Goal: Task Accomplishment & Management: Manage account settings

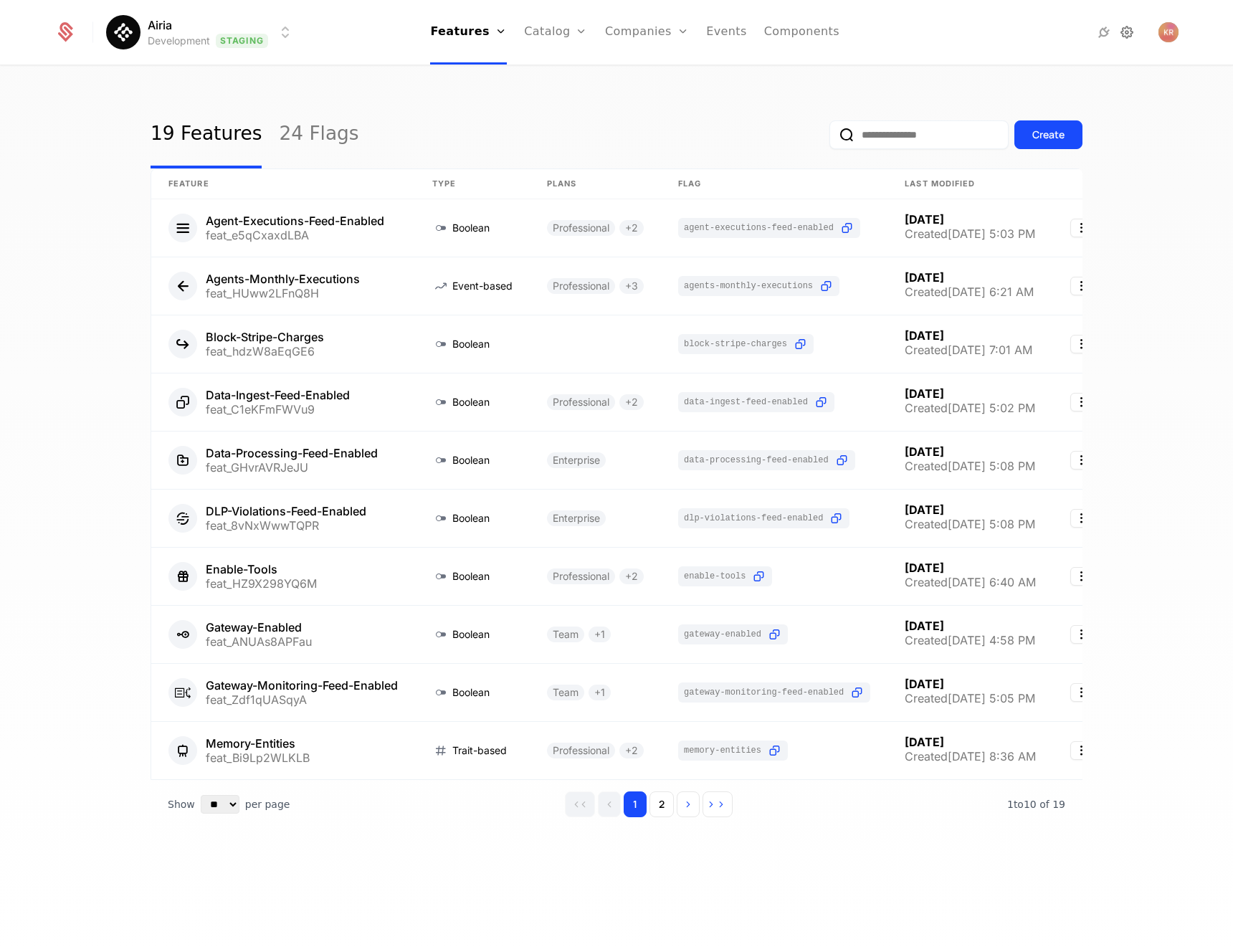
click at [1135, 28] on icon at bounding box center [1126, 32] width 17 height 17
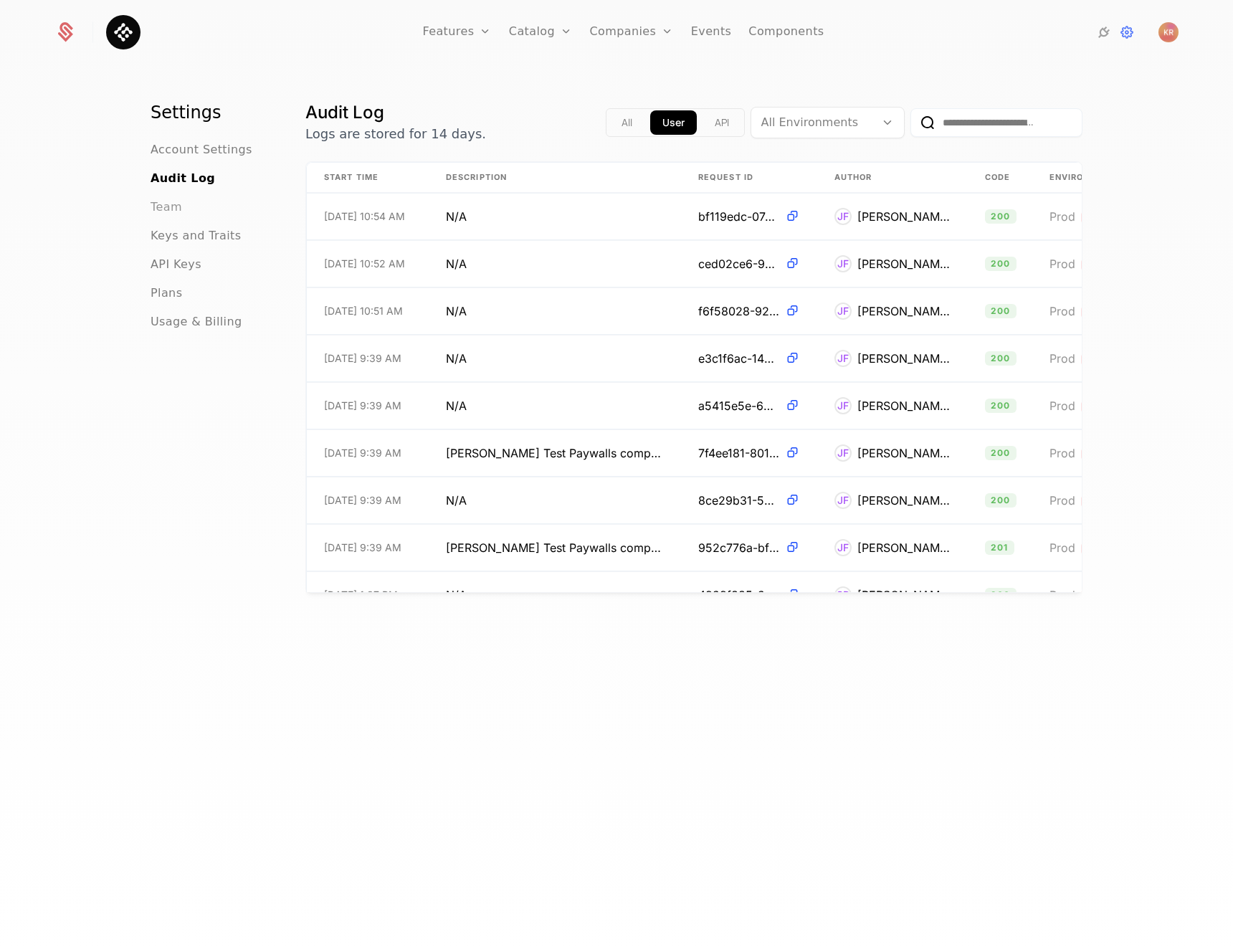
click at [163, 201] on span "Team" at bounding box center [167, 207] width 32 height 17
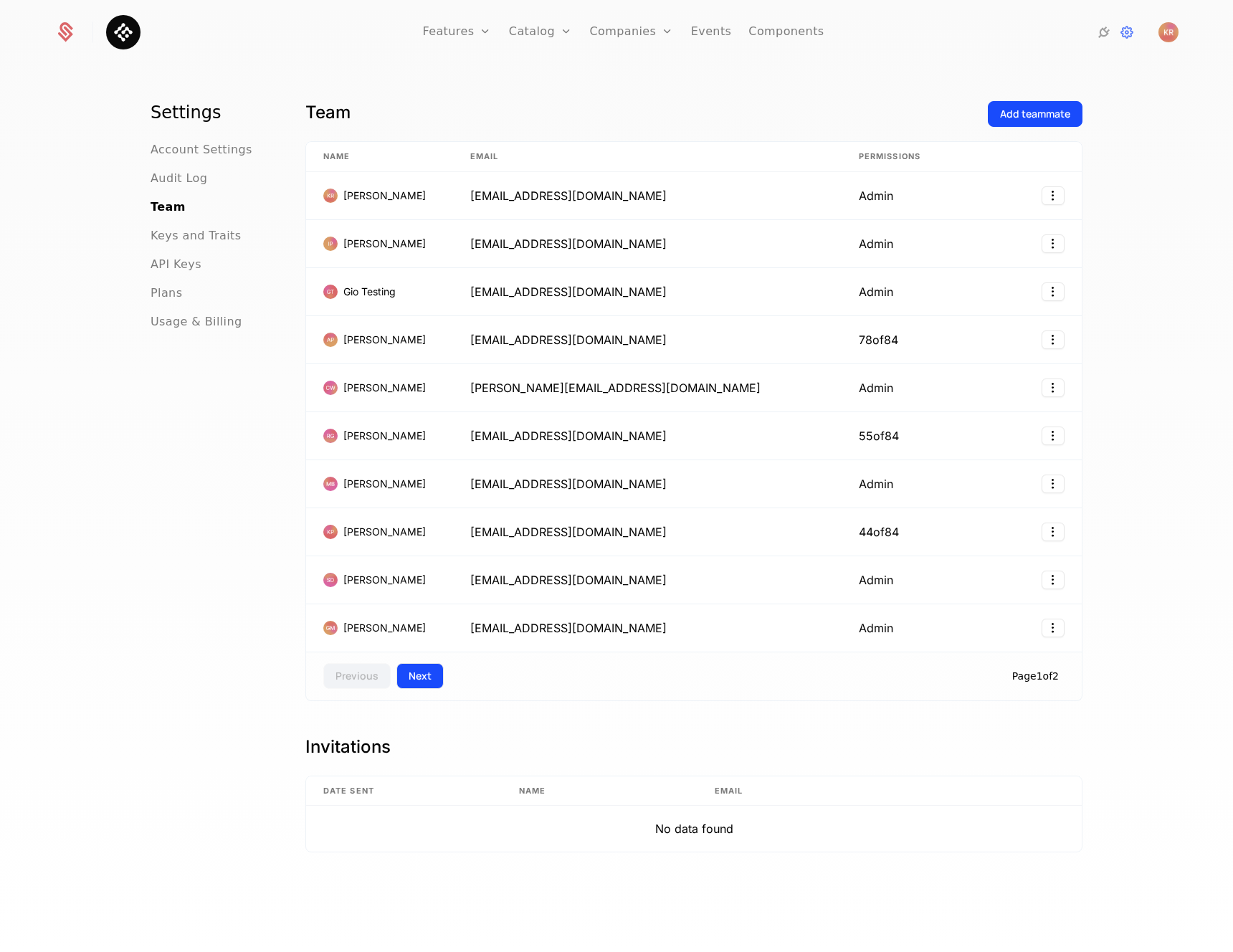
click at [411, 683] on button "Next" at bounding box center [419, 676] width 47 height 26
